Goal: Obtain resource: Obtain resource

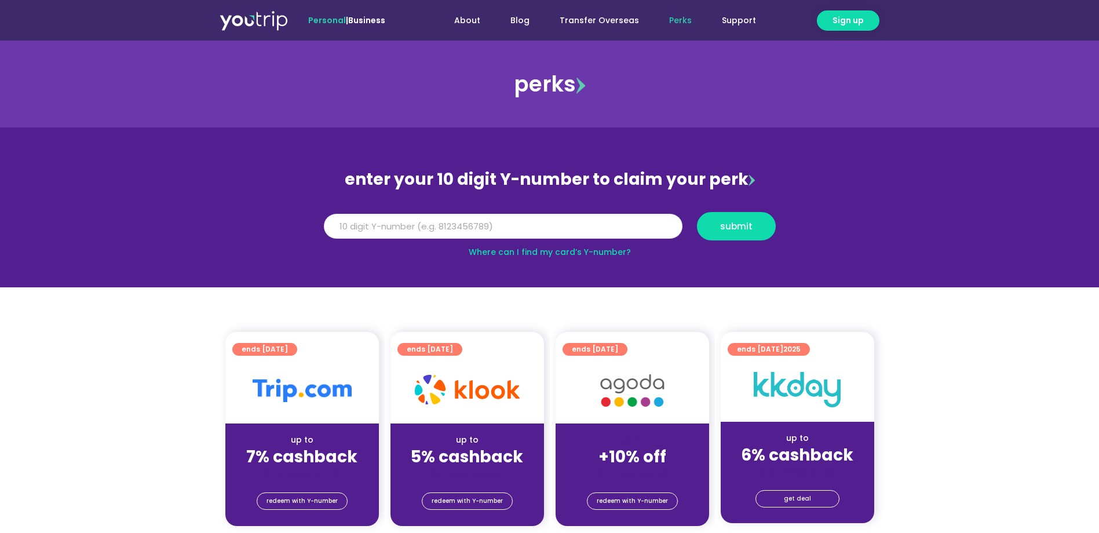
click at [499, 225] on input "Y Number" at bounding box center [503, 226] width 358 height 25
type input "8113744351"
drag, startPoint x: 727, startPoint y: 216, endPoint x: 738, endPoint y: 224, distance: 13.3
click at [738, 224] on span "submit" at bounding box center [736, 226] width 32 height 9
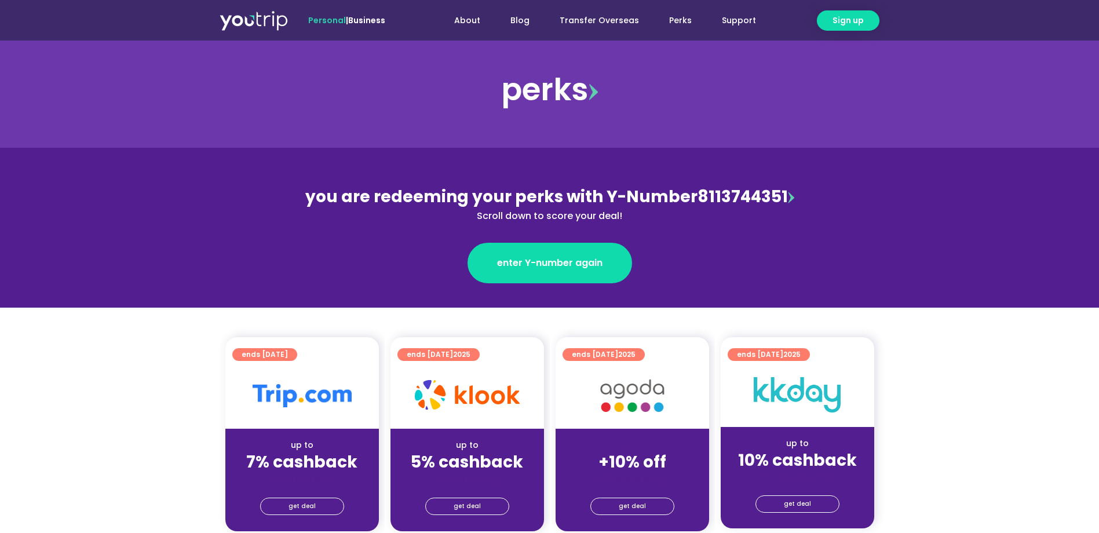
scroll to position [116, 0]
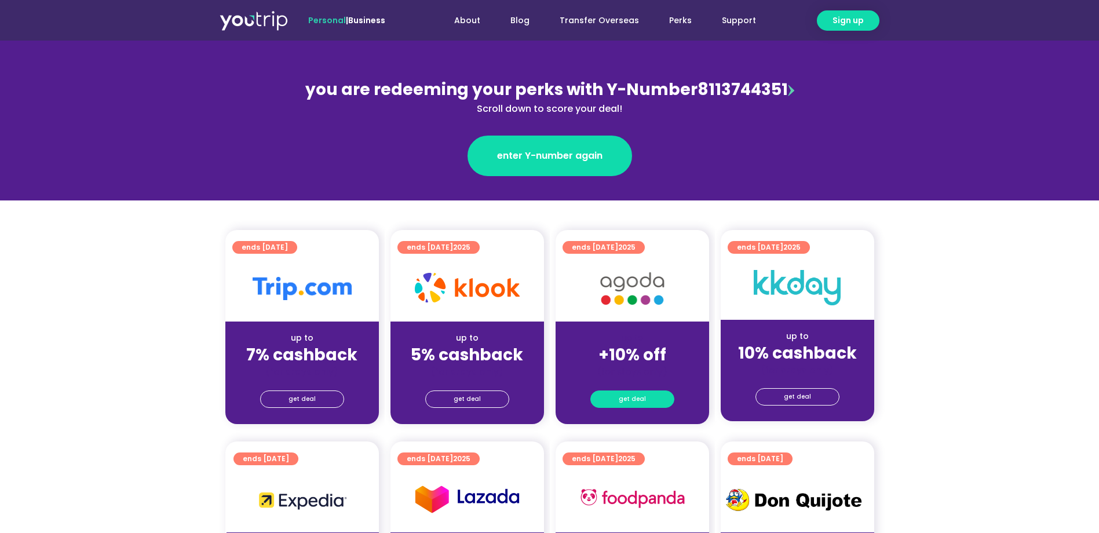
click at [631, 400] on span "get deal" at bounding box center [631, 399] width 27 height 16
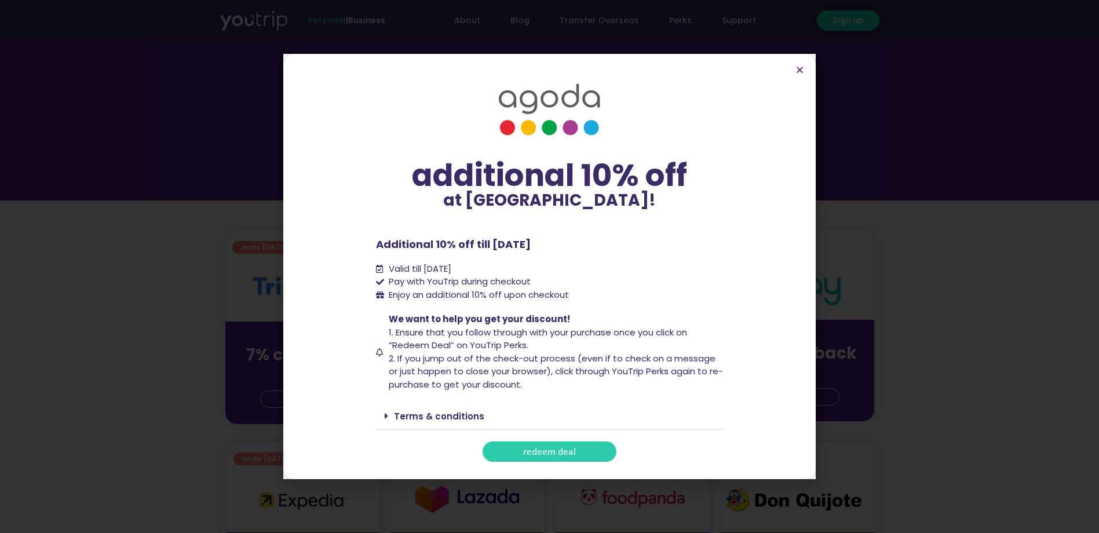
click at [535, 447] on span "redeem deal" at bounding box center [549, 451] width 53 height 9
